Goal: Transaction & Acquisition: Purchase product/service

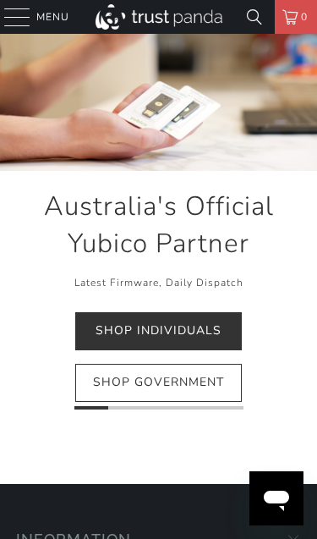
scroll to position [178, 0]
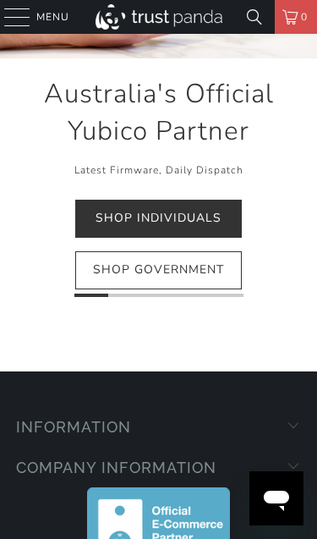
click at [217, 217] on link "Shop Individuals" at bounding box center [158, 219] width 167 height 38
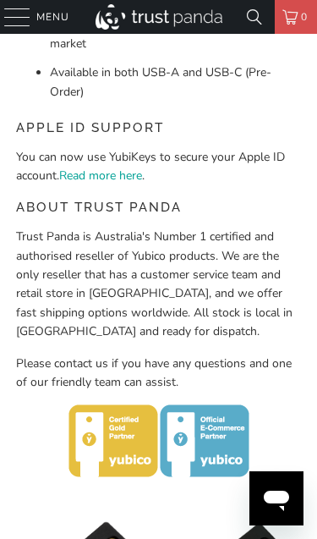
scroll to position [798, 0]
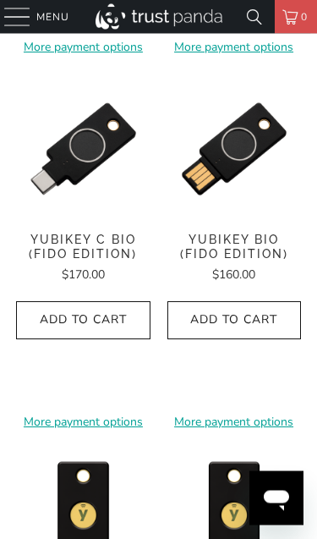
click at [24, 16] on div at bounding box center [16, 17] width 25 height 34
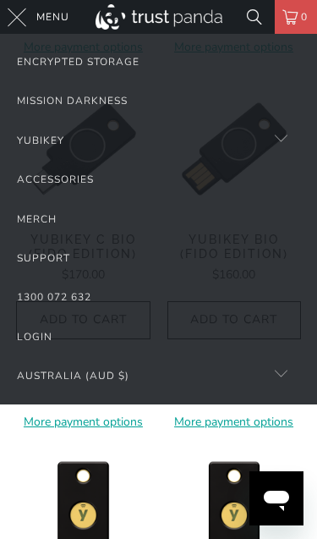
click at [91, 63] on link "Encrypted Storage" at bounding box center [159, 61] width 284 height 39
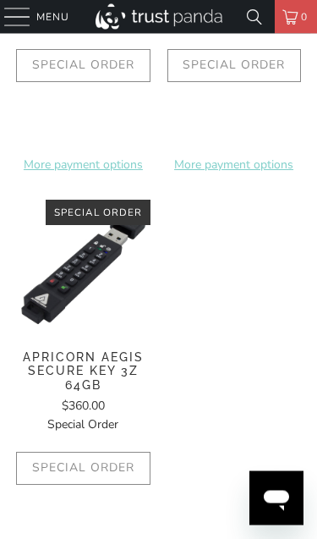
scroll to position [2217, 0]
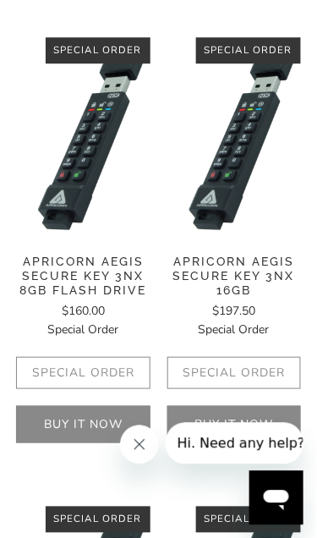
scroll to position [1440, 0]
